Goal: Task Accomplishment & Management: Use online tool/utility

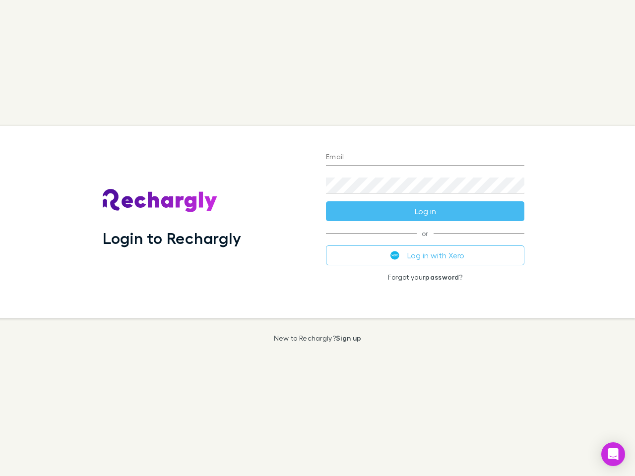
click at [318, 238] on div "Login to Rechargly" at bounding box center [206, 222] width 223 height 193
click at [425, 158] on input "Email" at bounding box center [425, 158] width 199 height 16
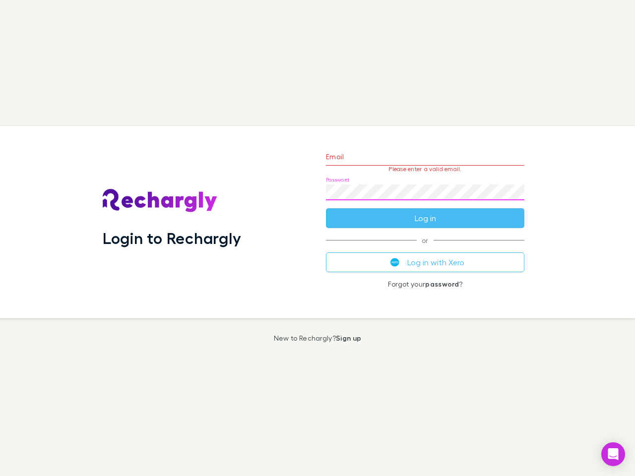
click at [425, 211] on form "Email Please enter a valid email. Password Log in" at bounding box center [425, 185] width 199 height 86
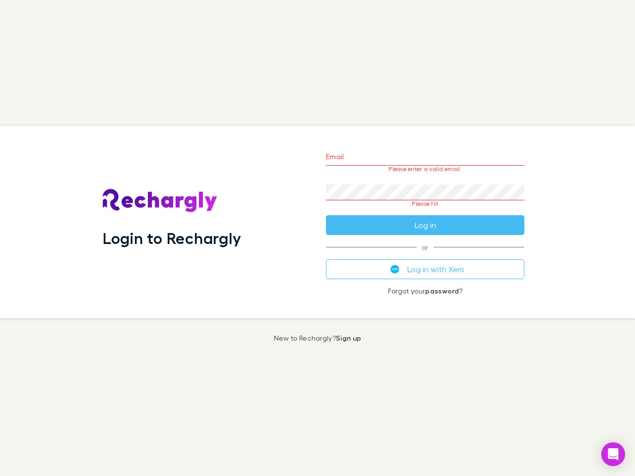
click at [425, 256] on div "Email Please enter a valid email. Password Please fill Log in or Log in with Xe…" at bounding box center [425, 222] width 214 height 193
click at [613, 455] on icon "Open Intercom Messenger" at bounding box center [614, 455] width 10 height 12
